Goal: Task Accomplishment & Management: Manage account settings

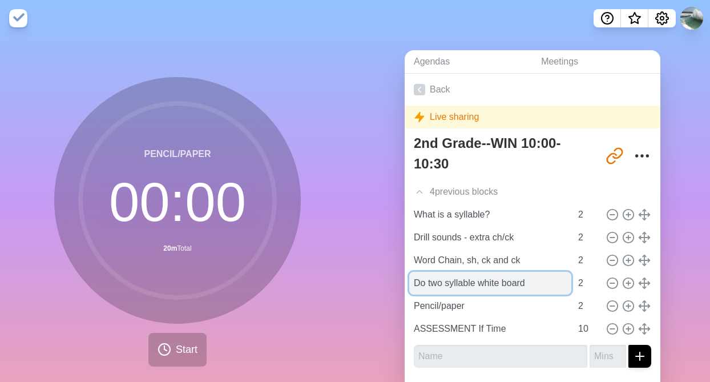
click at [425, 283] on input "Do two syllable white board" at bounding box center [490, 283] width 162 height 23
click at [443, 283] on input "Do two syllable white board" at bounding box center [490, 283] width 162 height 23
type input "Intro Magic e syllable white board"
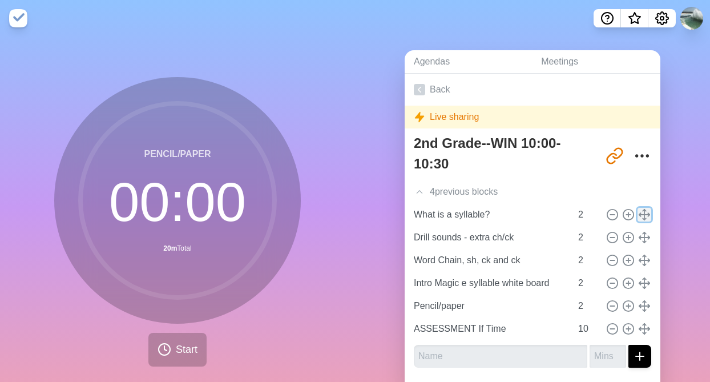
click at [646, 213] on icon at bounding box center [644, 214] width 13 height 13
click at [646, 216] on icon at bounding box center [644, 214] width 13 height 13
type input "What is a syllable?"
type input "Drill sounds - extra ch/ck"
click at [630, 285] on icon at bounding box center [628, 283] width 13 height 13
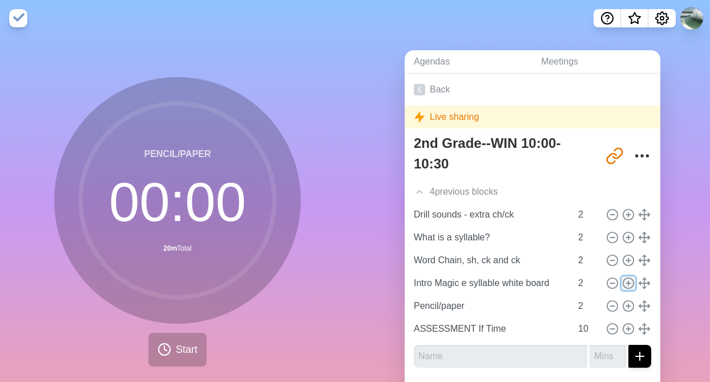
type input "Intro Magic e syllable white board"
type input "Pencil/paper"
type input "2"
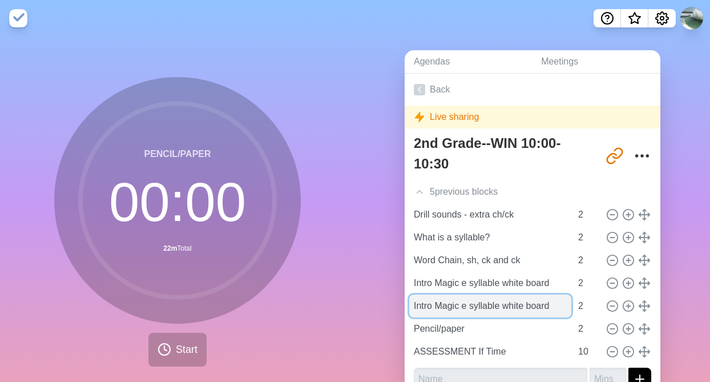
drag, startPoint x: 556, startPoint y: 305, endPoint x: 410, endPoint y: 307, distance: 146.2
click at [410, 307] on input "Intro Magic e syllable white board" at bounding box center [490, 306] width 162 height 23
click at [416, 307] on input "laminated cards" at bounding box center [490, 306] width 162 height 23
type input "Laminated cards"
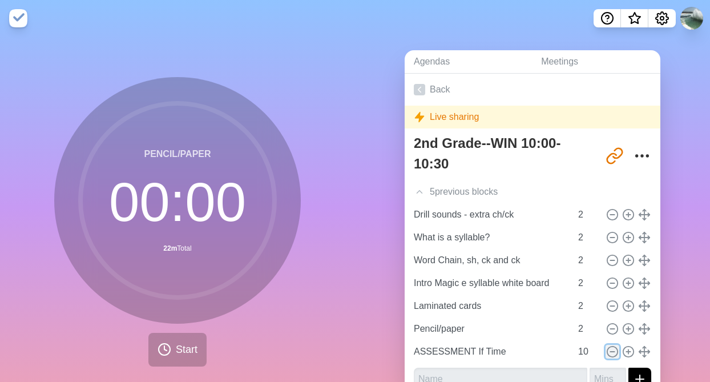
click at [614, 352] on line at bounding box center [612, 352] width 4 height 0
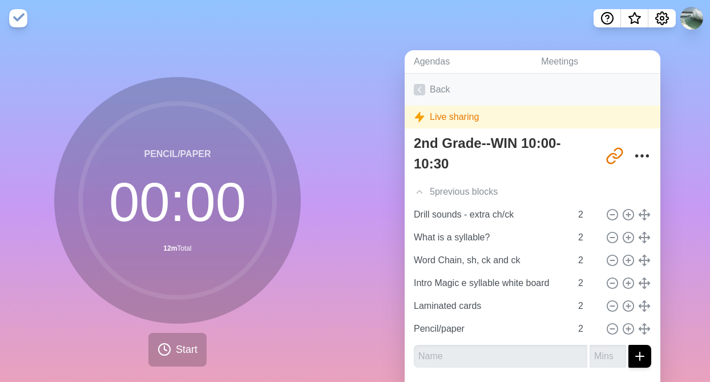
click at [420, 92] on polyline at bounding box center [419, 89] width 3 height 5
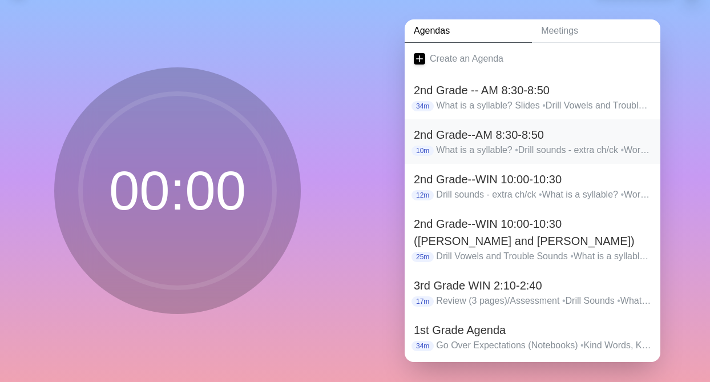
scroll to position [34, 0]
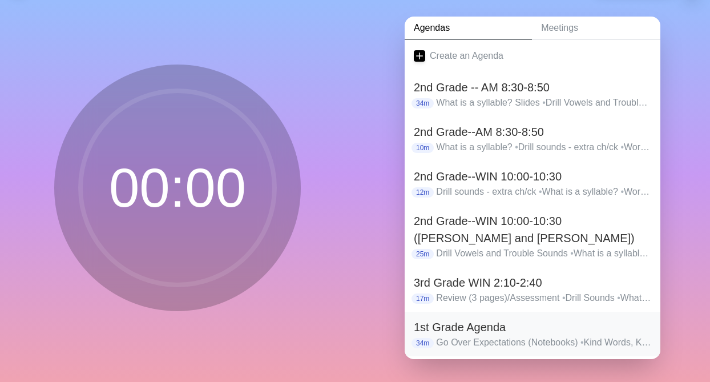
click at [496, 324] on h2 "1st Grade Agenda" at bounding box center [532, 327] width 237 height 17
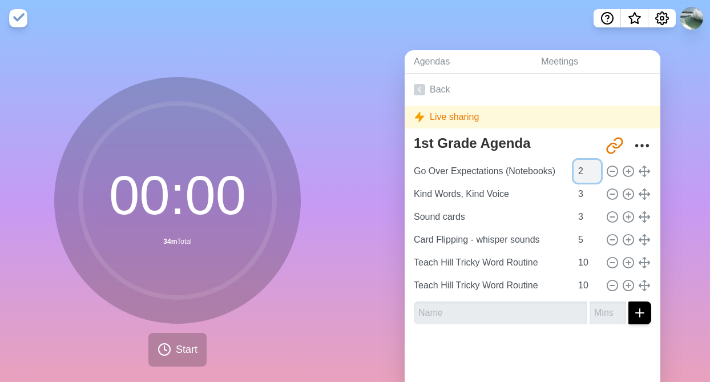
click at [595, 173] on input "2" at bounding box center [587, 171] width 27 height 23
type input "1"
click at [595, 173] on input "1" at bounding box center [587, 171] width 27 height 23
click at [597, 196] on input "2" at bounding box center [587, 194] width 27 height 23
type input "1"
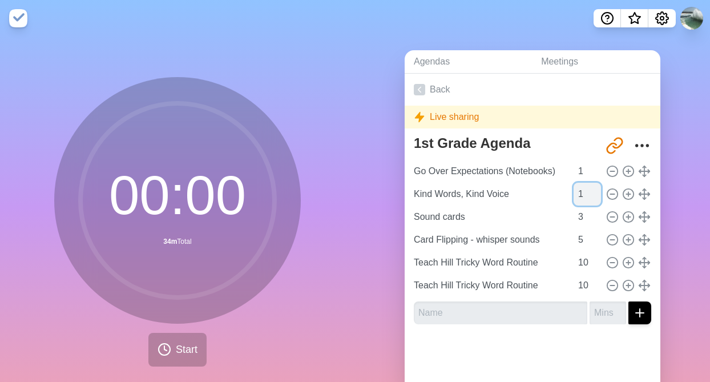
click at [597, 196] on input "1" at bounding box center [587, 194] width 27 height 23
click at [628, 198] on icon at bounding box center [628, 194] width 13 height 13
click at [628, 195] on icon at bounding box center [628, 194] width 13 height 13
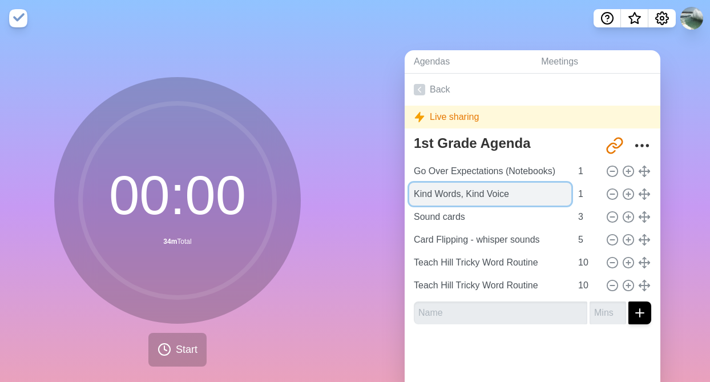
click at [516, 192] on input "Kind Words, Kind Voice" at bounding box center [490, 194] width 162 height 23
type input "Kind Words, Kind Voice - Marker"
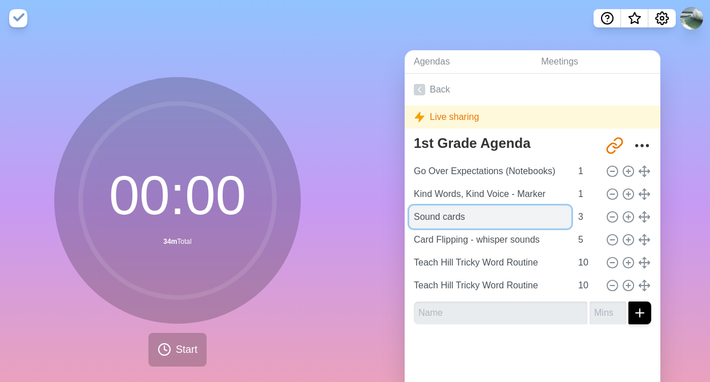
click at [490, 211] on input "Sound cards" at bounding box center [490, 217] width 162 height 23
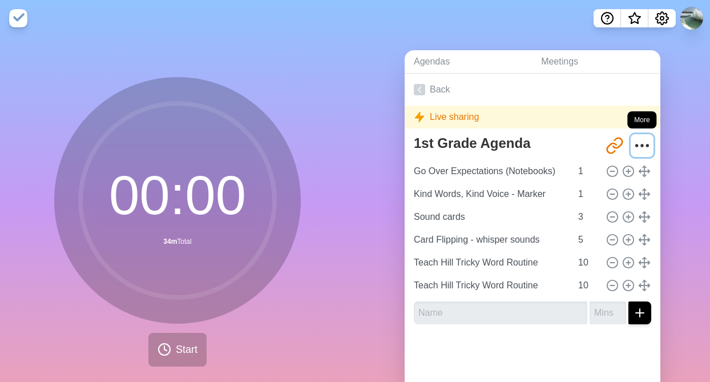
click at [642, 147] on icon "More" at bounding box center [642, 145] width 18 height 18
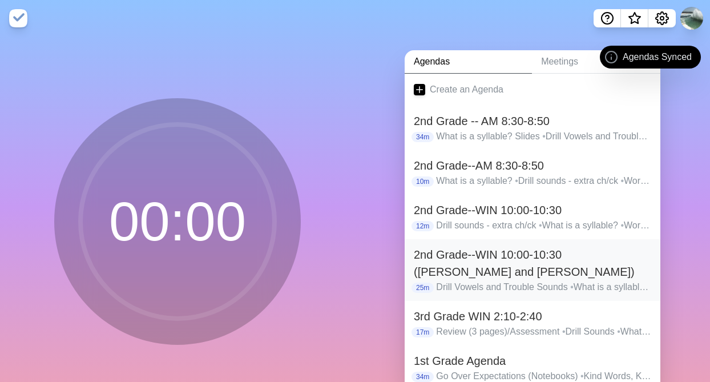
scroll to position [34, 0]
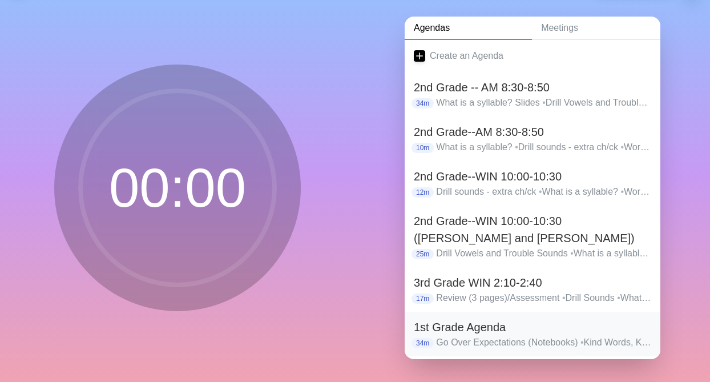
click at [627, 328] on h2 "1st Grade Agenda" at bounding box center [532, 327] width 237 height 17
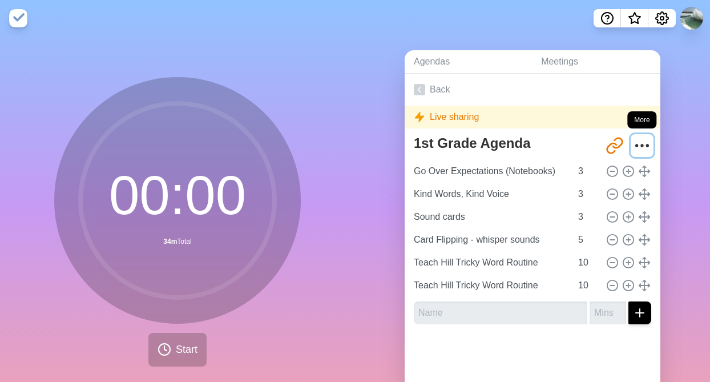
click at [639, 145] on icon "More" at bounding box center [642, 145] width 18 height 18
click at [641, 143] on icon "More" at bounding box center [642, 145] width 18 height 18
click at [636, 137] on icon "More" at bounding box center [642, 145] width 18 height 18
click at [642, 116] on div "Live sharing" at bounding box center [533, 117] width 256 height 23
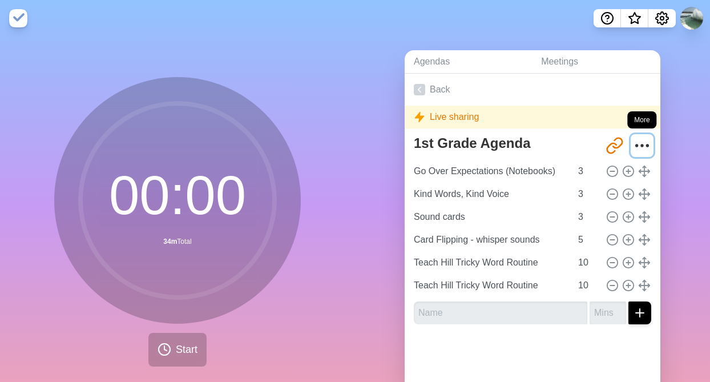
click at [642, 144] on circle "More" at bounding box center [643, 145] width 2 height 2
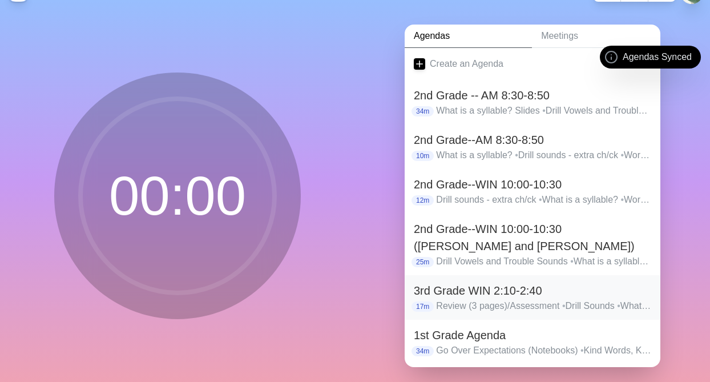
scroll to position [34, 0]
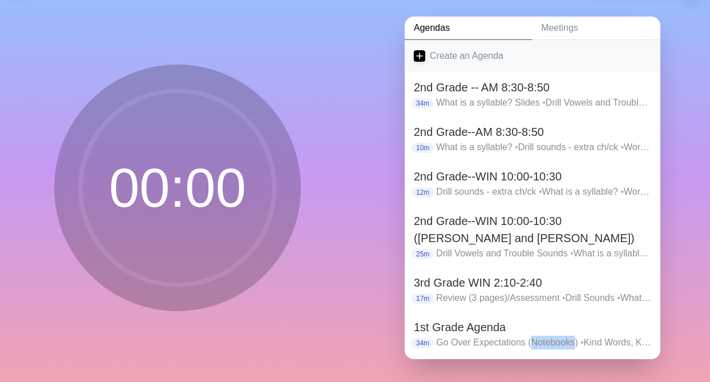
click at [421, 51] on icon at bounding box center [419, 55] width 11 height 11
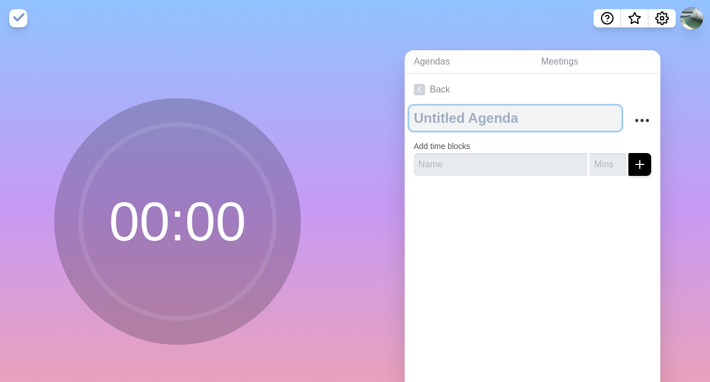
click at [428, 120] on textarea at bounding box center [515, 118] width 212 height 25
type textarea "FIRST GRADE: 10:15-10:45"
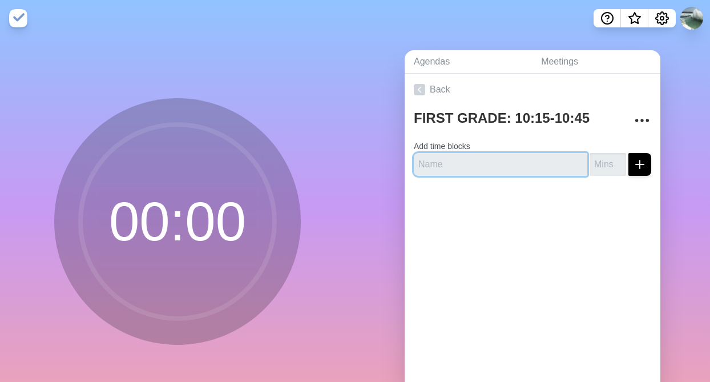
click at [432, 167] on input "text" at bounding box center [501, 164] width 174 height 23
click at [432, 169] on input "text" at bounding box center [501, 164] width 174 height 23
click at [432, 168] on input "text" at bounding box center [501, 164] width 174 height 23
type input "Group Expectations"
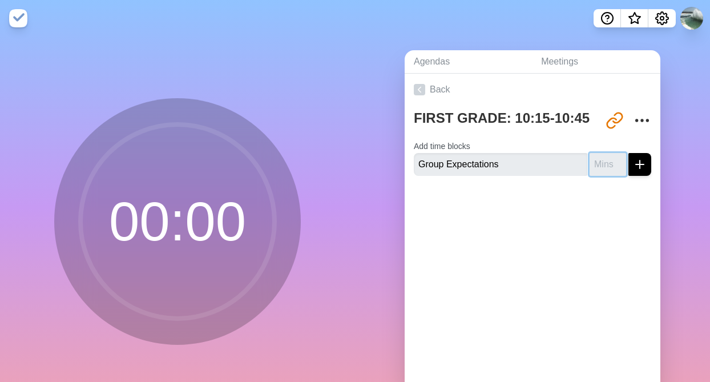
click at [605, 170] on input "number" at bounding box center [608, 164] width 37 height 23
type input "1"
click at [620, 160] on input "1" at bounding box center [608, 164] width 37 height 23
click at [639, 170] on icon "submit" at bounding box center [640, 165] width 14 height 14
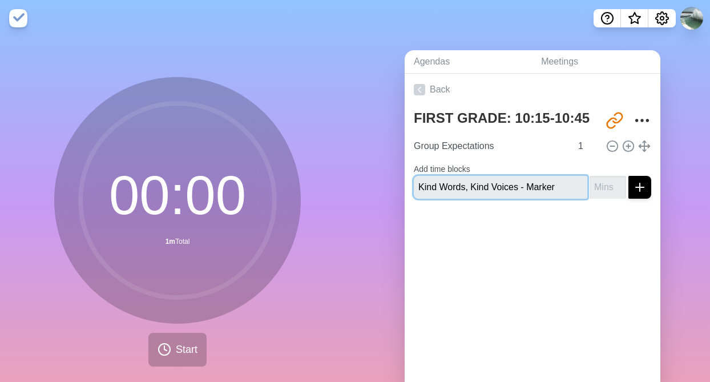
type input "Kind Words, Kind Voices - Marker"
click at [602, 191] on input "number" at bounding box center [608, 187] width 37 height 23
type input "1"
click at [619, 180] on input "1" at bounding box center [608, 187] width 37 height 23
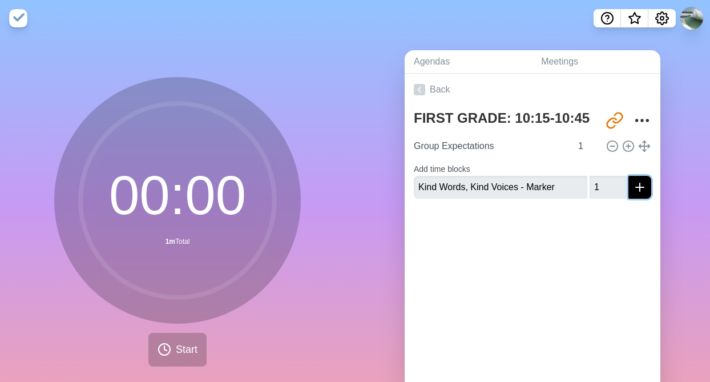
click at [643, 184] on icon "submit" at bounding box center [640, 187] width 14 height 14
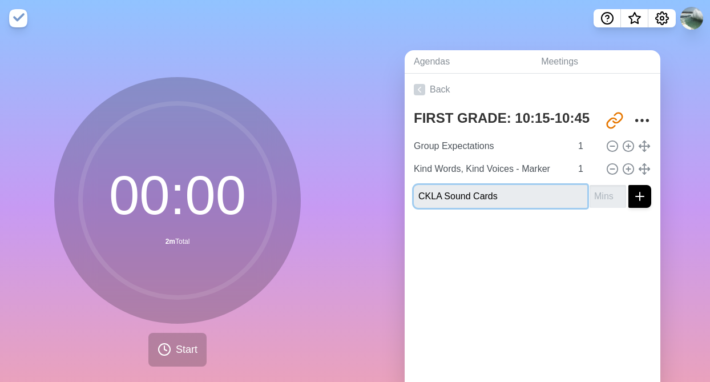
type input "CKLA Sound Cards"
click at [619, 191] on input "1" at bounding box center [608, 196] width 37 height 23
click at [619, 192] on input "2" at bounding box center [608, 196] width 37 height 23
click at [619, 192] on input "3" at bounding box center [608, 196] width 37 height 23
click at [621, 191] on input "4" at bounding box center [608, 196] width 37 height 23
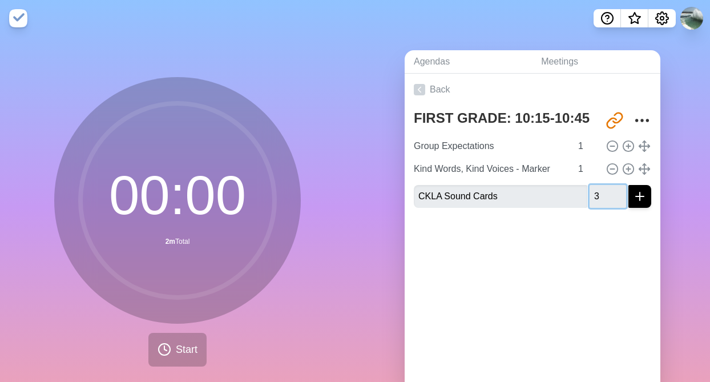
type input "3"
click at [621, 199] on input "3" at bounding box center [608, 196] width 37 height 23
click at [638, 199] on icon "submit" at bounding box center [640, 197] width 14 height 14
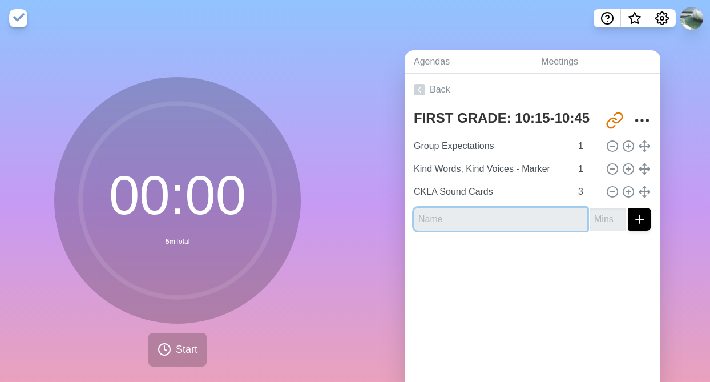
type input "t"
type input "R"
type input "S"
type input "L"
type input "Grid - Letter sound"
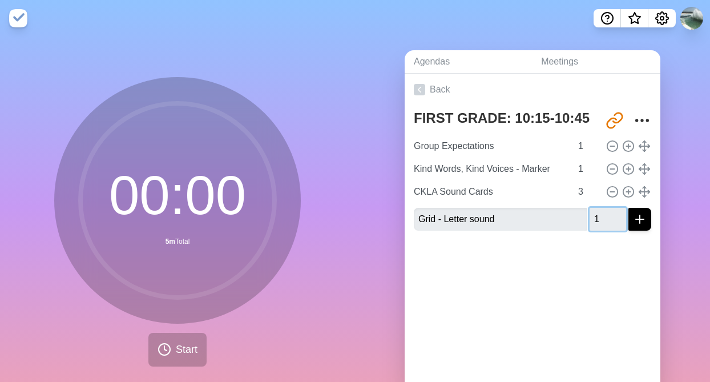
click at [621, 215] on input "1" at bounding box center [608, 219] width 37 height 23
click at [621, 215] on input "2" at bounding box center [608, 219] width 37 height 23
click at [621, 215] on input "3" at bounding box center [608, 219] width 37 height 23
click at [621, 215] on input "4" at bounding box center [608, 219] width 37 height 23
type input "5"
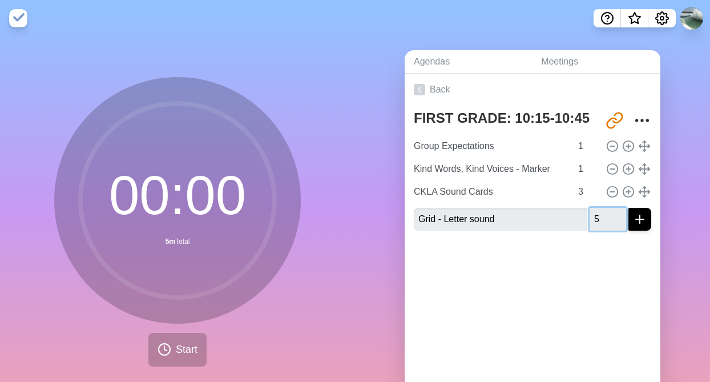
click at [621, 215] on input "5" at bounding box center [608, 219] width 37 height 23
click at [643, 222] on icon "submit" at bounding box center [640, 219] width 14 height 14
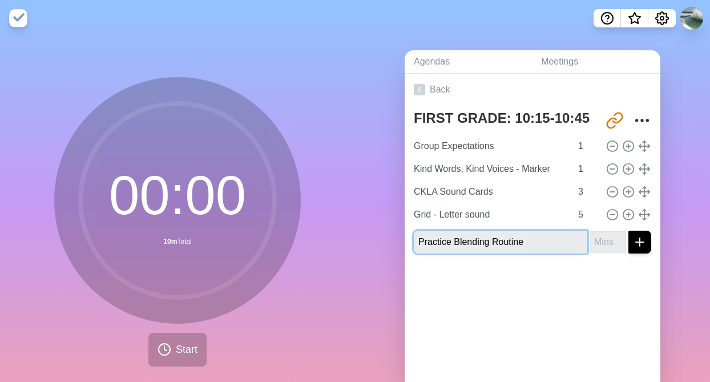
type input "Practice Blending Routine"
click at [620, 238] on input "1" at bounding box center [608, 242] width 37 height 23
click at [620, 238] on input "2" at bounding box center [608, 242] width 37 height 23
click at [620, 238] on input "3" at bounding box center [608, 242] width 37 height 23
click at [620, 238] on input "4" at bounding box center [608, 242] width 37 height 23
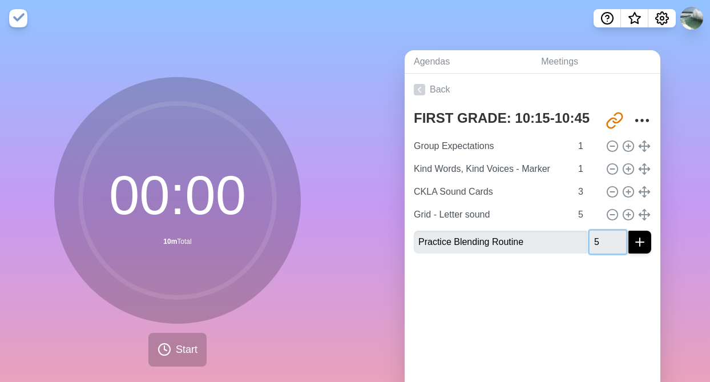
type input "5"
click at [620, 238] on input "5" at bounding box center [608, 242] width 37 height 23
click at [640, 245] on line "submit" at bounding box center [640, 242] width 0 height 8
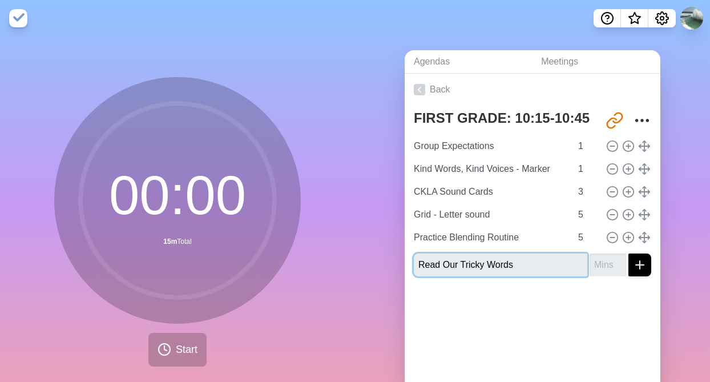
type input "Read Our Tricky Words"
type input "1"
click at [619, 263] on input "1" at bounding box center [608, 264] width 37 height 23
click at [638, 268] on icon "submit" at bounding box center [640, 265] width 14 height 14
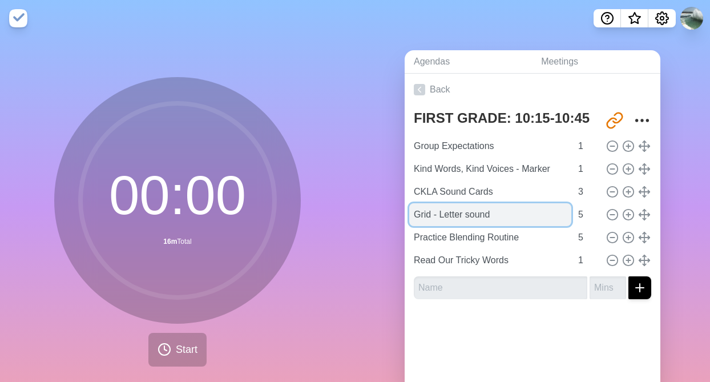
click at [416, 215] on input "Grid - Letter sound" at bounding box center [490, 214] width 162 height 23
type input "Intro Grid - Letter sound"
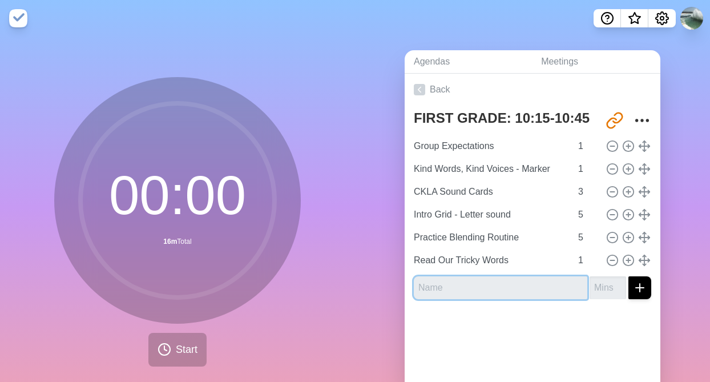
click at [432, 288] on input "text" at bounding box center [501, 287] width 174 height 23
type input "Intro Transition Grid"
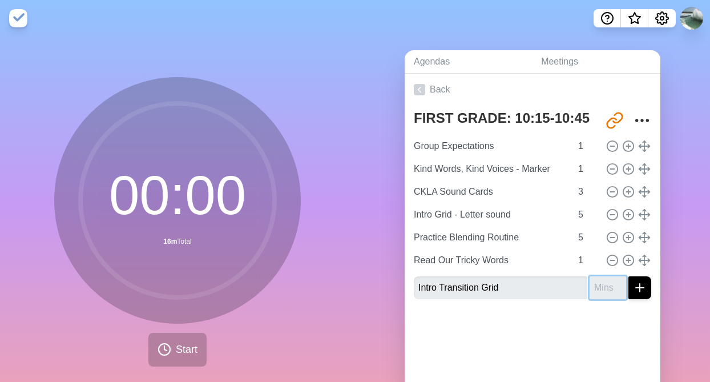
click at [606, 288] on input "number" at bounding box center [608, 287] width 37 height 23
type input "10"
click at [639, 292] on icon "submit" at bounding box center [640, 288] width 14 height 14
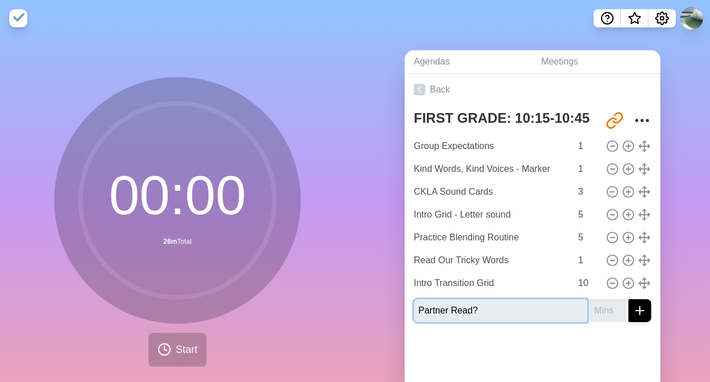
type input "Partner Read?"
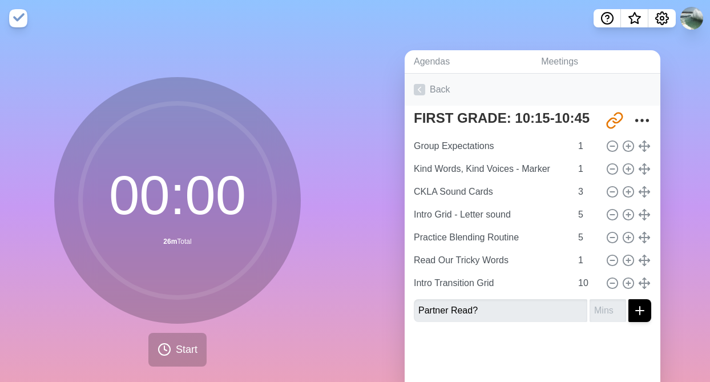
click at [421, 90] on icon at bounding box center [419, 89] width 11 height 11
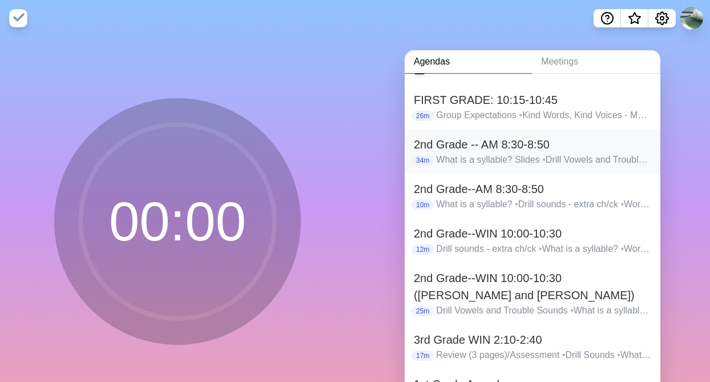
scroll to position [42, 0]
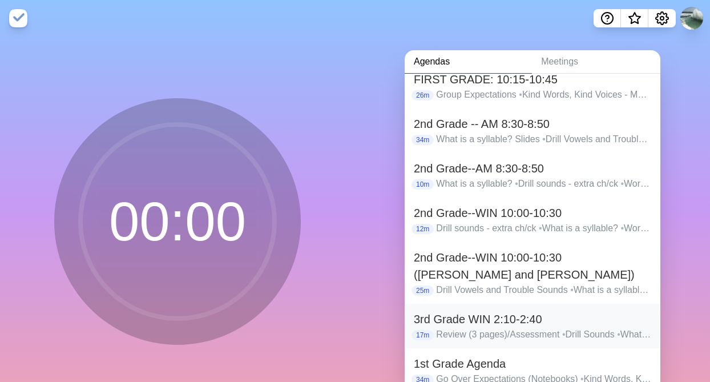
click at [450, 323] on h2 "3rd Grade WIN 2:10-2:40" at bounding box center [532, 319] width 237 height 17
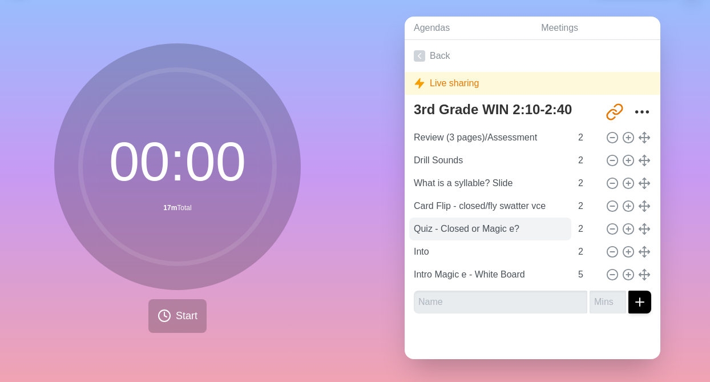
scroll to position [29, 0]
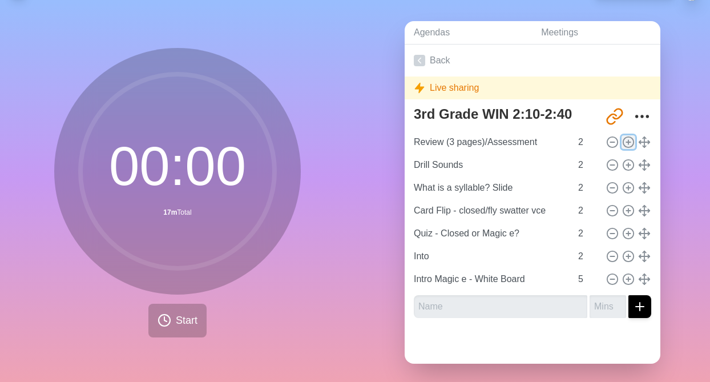
click at [630, 142] on line at bounding box center [628, 142] width 4 height 0
type input "Review (3 pages)/Assessment"
type input "Drill Sounds"
type input "What is a syllable? Slide"
type input "Card Flip - closed/fly swatter vce"
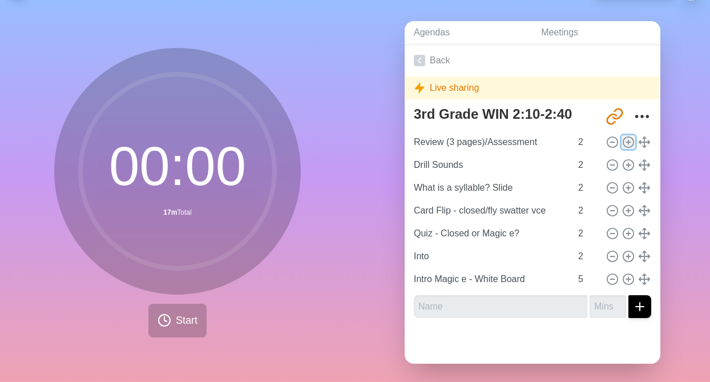
type input "Quiz - Closed or Magic e?"
type input "Into"
type input "2"
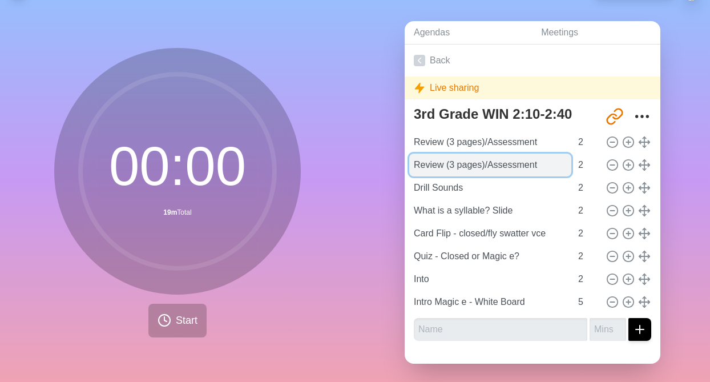
drag, startPoint x: 547, startPoint y: 160, endPoint x: 410, endPoint y: 166, distance: 137.1
click at [410, 166] on input "Review (3 pages)/Assessment" at bounding box center [490, 165] width 162 height 23
type input "q"
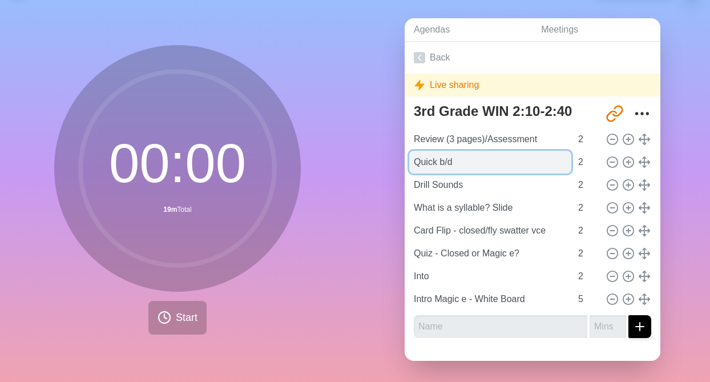
scroll to position [34, 0]
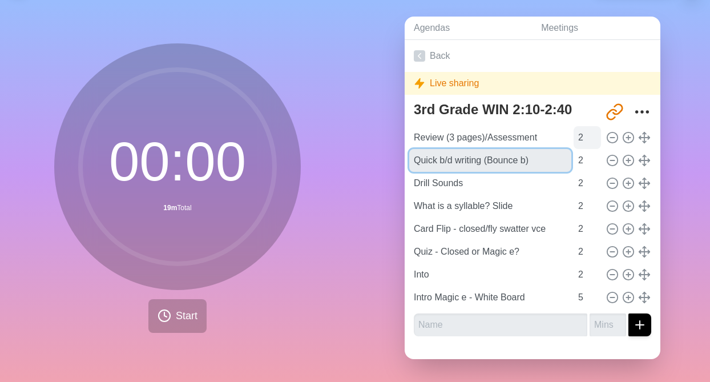
type input "Quick b/d writing (Bounce b)"
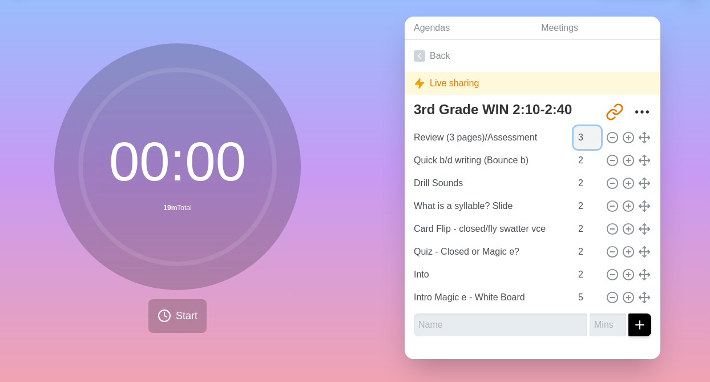
click at [597, 133] on input "3" at bounding box center [587, 137] width 27 height 23
click at [597, 133] on input "4" at bounding box center [587, 137] width 27 height 23
click at [597, 133] on input "5" at bounding box center [587, 137] width 27 height 23
click at [597, 133] on input "6" at bounding box center [587, 137] width 27 height 23
click at [597, 133] on input "7" at bounding box center [587, 137] width 27 height 23
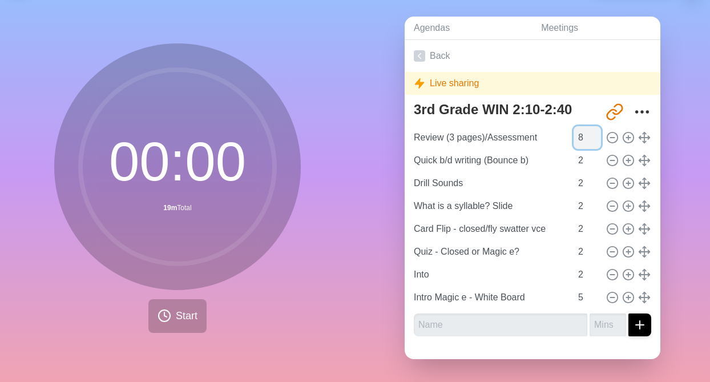
click at [597, 133] on input "8" at bounding box center [587, 137] width 27 height 23
click at [597, 133] on input "9" at bounding box center [587, 137] width 27 height 23
type input "10"
click at [597, 133] on input "10" at bounding box center [587, 137] width 27 height 23
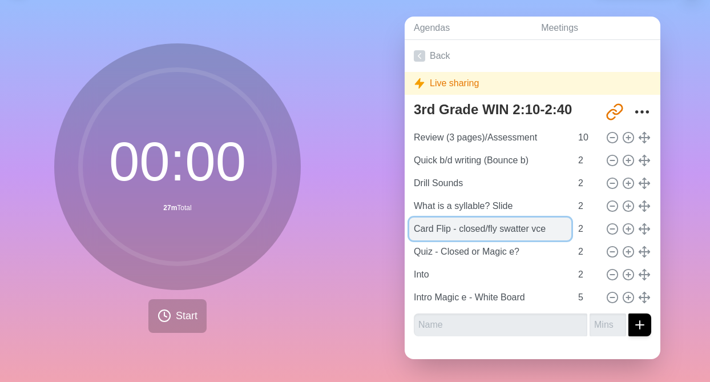
drag, startPoint x: 566, startPoint y: 228, endPoint x: 414, endPoint y: 235, distance: 151.4
click at [414, 235] on input "Card Flip - closed/fly swatter vce" at bounding box center [490, 229] width 162 height 23
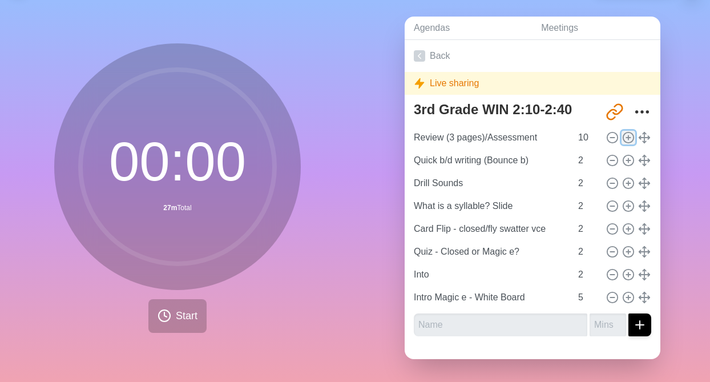
click at [629, 138] on line at bounding box center [628, 138] width 4 height 0
type input "Review (3 pages)/Assessment"
type input "10"
type input "Quick b/d writing (Bounce b)"
type input "Drill Sounds"
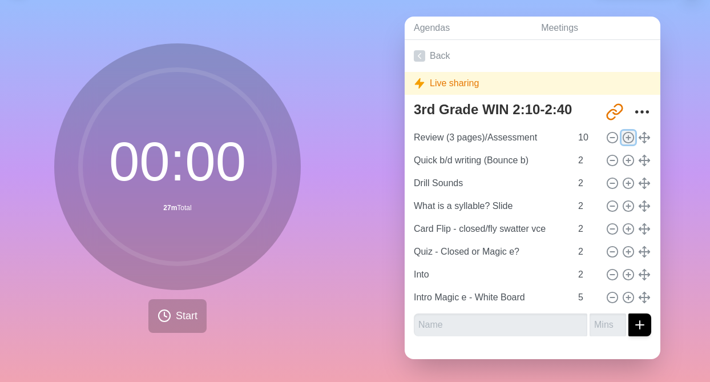
type input "What is a syllable? Slide"
type input "Card Flip - closed/fly swatter vce"
type input "Quiz - Closed or Magic e?"
type input "Into"
type input "2"
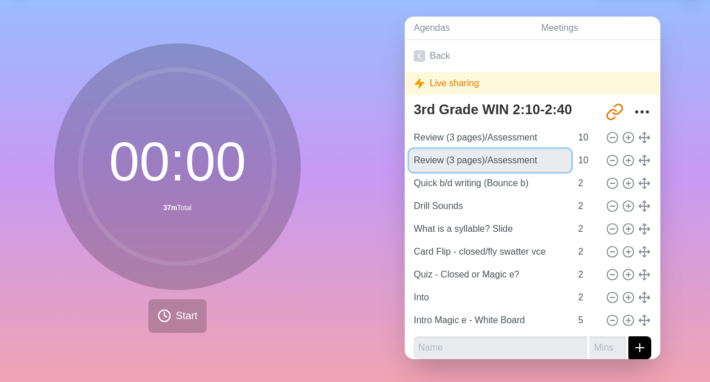
drag, startPoint x: 543, startPoint y: 162, endPoint x: 398, endPoint y: 163, distance: 144.4
click at [398, 163] on div "Agendas Meetings Back Live sharing 3rd Grade WIN 2:10-2:40 [URL][DOMAIN_NAME] R…" at bounding box center [532, 192] width 355 height 379
type input "Check papers"
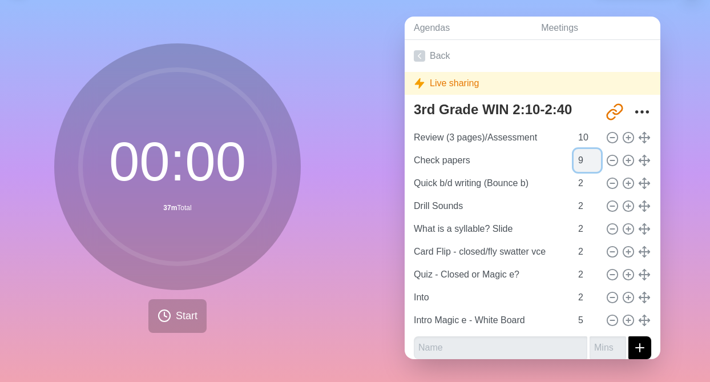
click at [598, 164] on input "9" at bounding box center [587, 160] width 27 height 23
click at [598, 164] on input "8" at bounding box center [587, 160] width 27 height 23
click at [598, 164] on input "7" at bounding box center [587, 160] width 27 height 23
click at [598, 164] on input "6" at bounding box center [587, 160] width 27 height 23
type input "5"
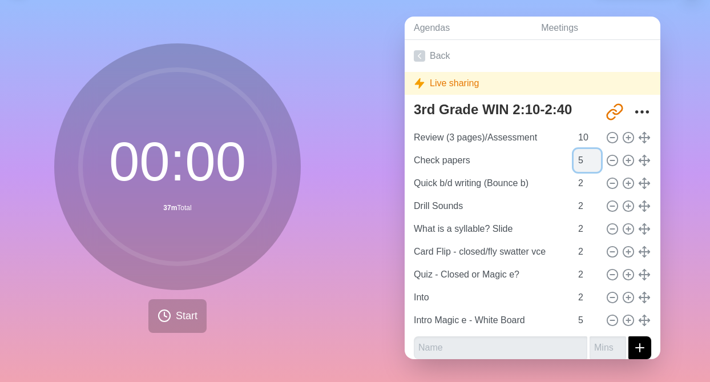
click at [598, 164] on input "5" at bounding box center [587, 160] width 27 height 23
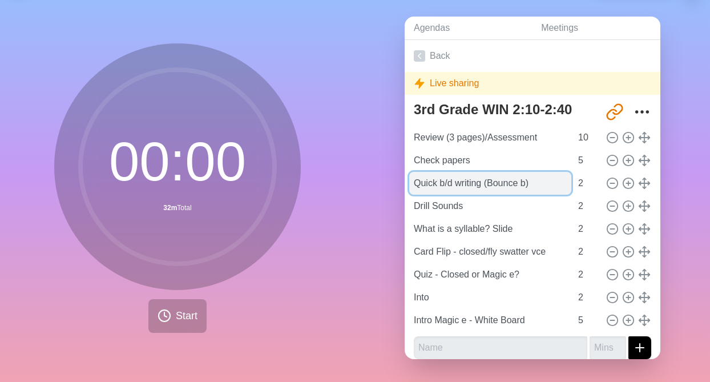
click at [545, 178] on input "Quick b/d writing (Bounce b)" at bounding box center [490, 183] width 162 height 23
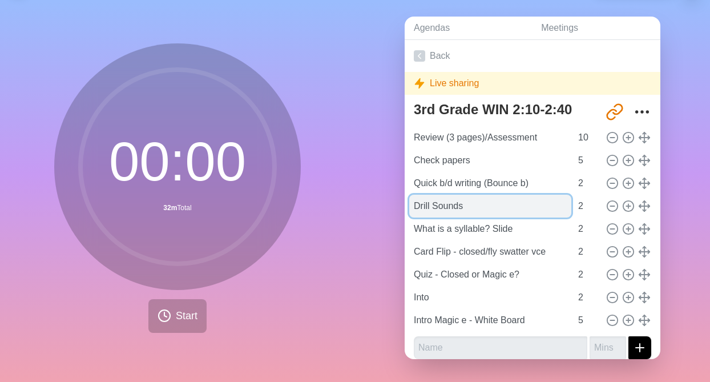
drag, startPoint x: 506, startPoint y: 206, endPoint x: 412, endPoint y: 205, distance: 93.6
click at [412, 205] on input "Drill Sounds" at bounding box center [490, 206] width 162 height 23
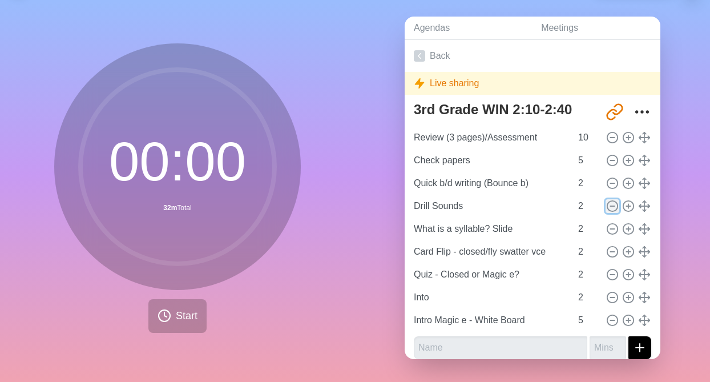
click at [612, 206] on line at bounding box center [612, 206] width 4 height 0
type input "What is a syllable? Slide"
type input "Card Flip - closed/fly swatter vce"
type input "Quiz - Closed or Magic e?"
type input "Into"
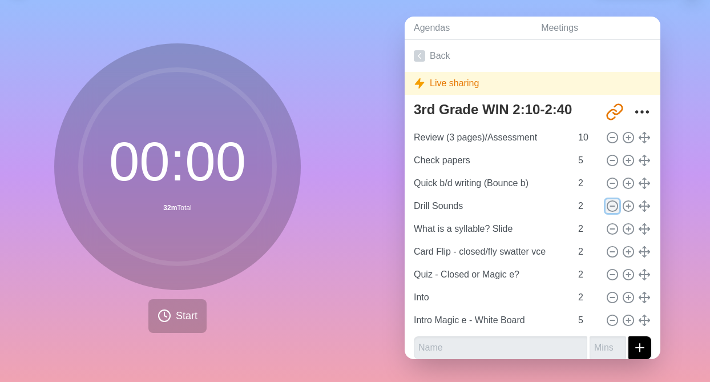
type input "Intro Magic e - White Board"
type input "5"
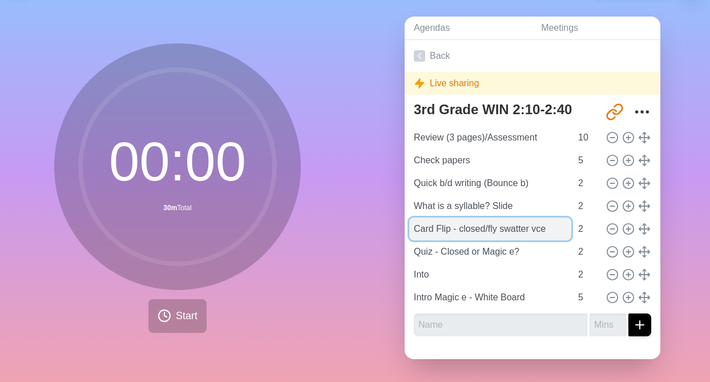
drag, startPoint x: 553, startPoint y: 228, endPoint x: 413, endPoint y: 234, distance: 140.0
click at [413, 234] on input "Card Flip - closed/fly swatter vce" at bounding box center [490, 229] width 162 height 23
type input "Intro Magic e/Closed"
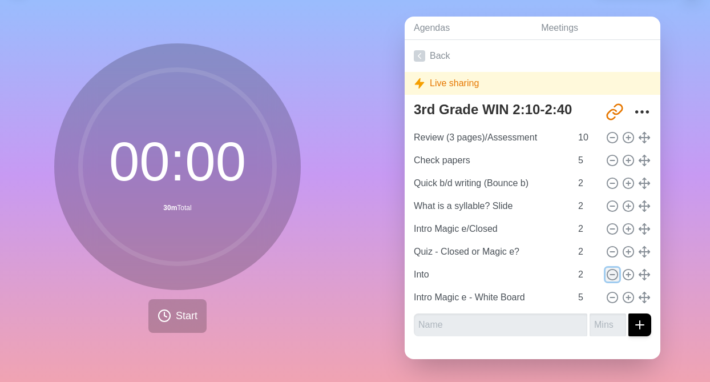
click at [613, 271] on icon at bounding box center [612, 274] width 13 height 13
type input "Intro Magic e - White Board"
type input "5"
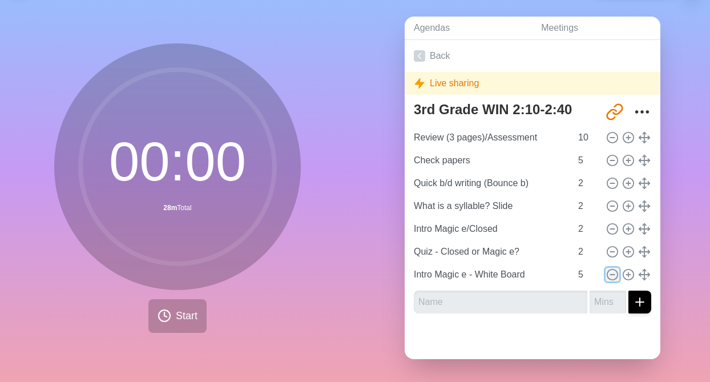
click at [613, 273] on icon at bounding box center [612, 274] width 13 height 13
